Goal: Task Accomplishment & Management: Complete application form

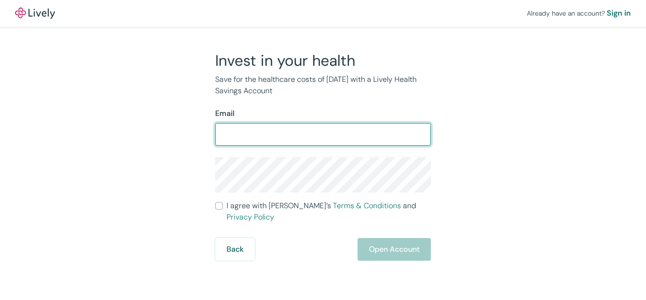
click at [323, 150] on form "Email ​ I agree with Lively’s Terms & Conditions and Privacy Policy Back Open A…" at bounding box center [323, 184] width 216 height 153
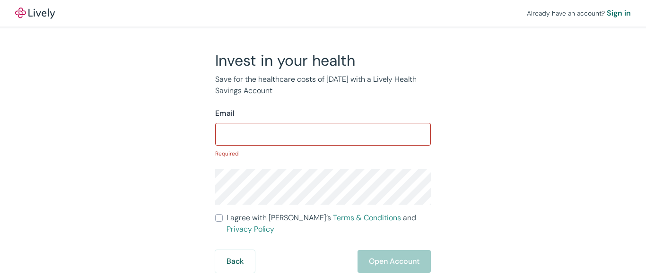
click at [323, 139] on input "Email" at bounding box center [323, 134] width 216 height 19
click at [323, 132] on input "Email" at bounding box center [323, 134] width 216 height 19
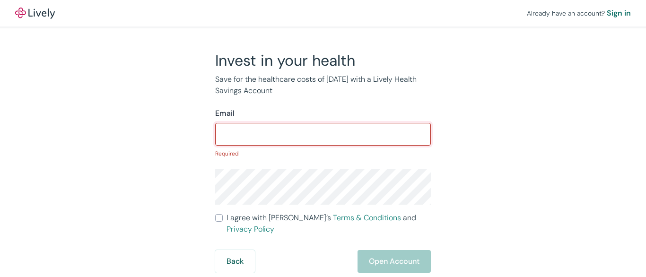
click at [323, 132] on input "Email" at bounding box center [323, 134] width 216 height 19
click at [323, 14] on div "Already have an account? Sign in" at bounding box center [323, 13] width 646 height 26
click at [323, 13] on div "Already have an account? Sign in" at bounding box center [323, 13] width 646 height 26
click at [35, 13] on img at bounding box center [35, 13] width 40 height 11
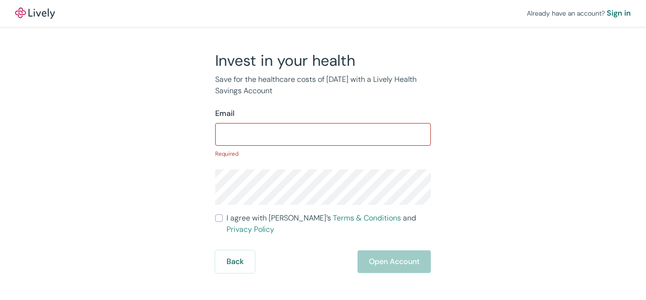
click at [323, 150] on p "Required" at bounding box center [323, 154] width 216 height 9
click at [323, 132] on input "Email" at bounding box center [323, 134] width 216 height 19
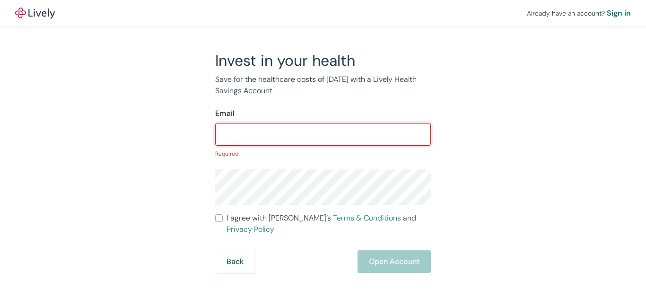
click at [323, 132] on input "Email" at bounding box center [323, 134] width 216 height 19
click at [323, 14] on div "Already have an account? Sign in" at bounding box center [323, 13] width 646 height 26
click at [323, 13] on div "Already have an account? Sign in" at bounding box center [323, 13] width 646 height 26
click at [35, 13] on img at bounding box center [35, 13] width 40 height 11
click at [323, 150] on p "Required" at bounding box center [323, 154] width 216 height 9
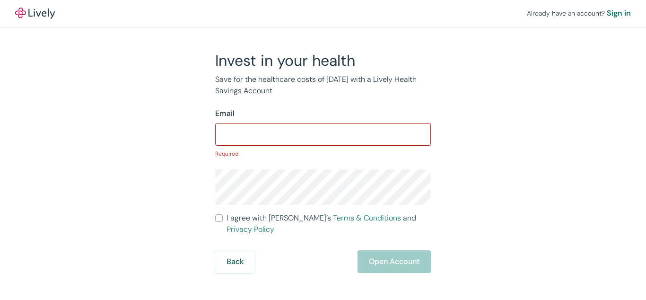
click at [323, 150] on p "Required" at bounding box center [323, 154] width 216 height 9
click at [323, 132] on input "Email" at bounding box center [323, 134] width 216 height 19
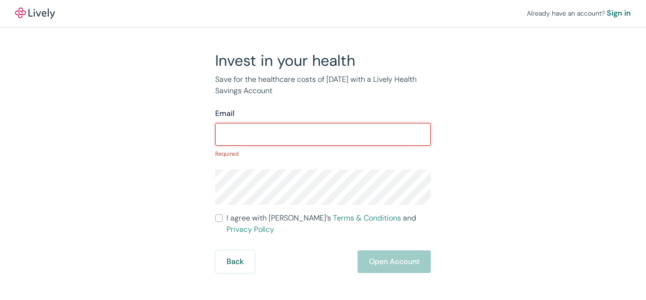
click at [323, 14] on div "Already have an account? Sign in" at bounding box center [323, 13] width 646 height 26
click at [323, 13] on div "Already have an account? Sign in" at bounding box center [323, 13] width 646 height 26
click at [35, 13] on img at bounding box center [35, 13] width 40 height 11
